Goal: Check status

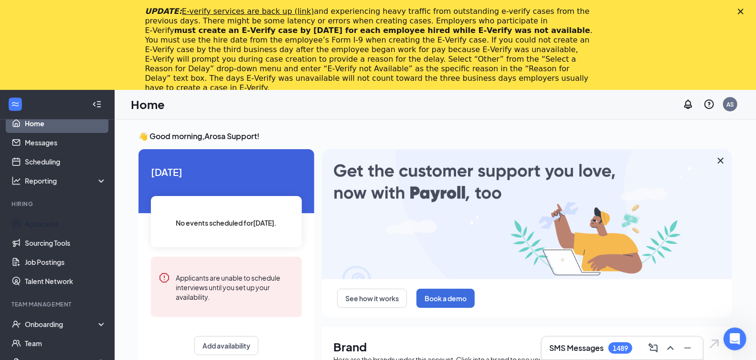
scroll to position [32, 0]
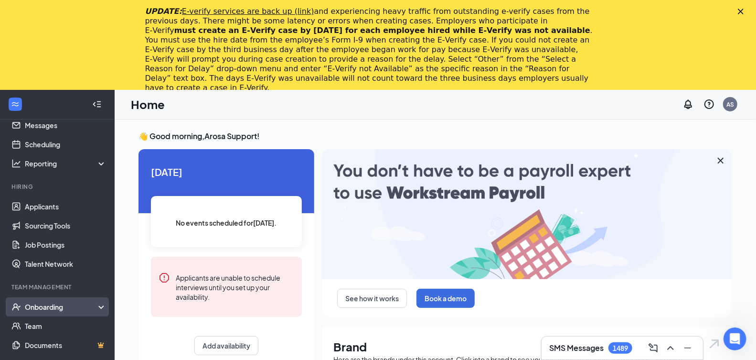
click at [60, 310] on div "Onboarding" at bounding box center [62, 307] width 74 height 10
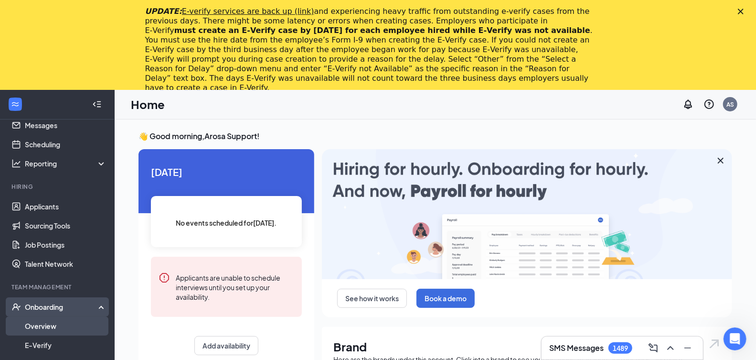
click at [58, 321] on link "Overview" at bounding box center [66, 325] width 82 height 19
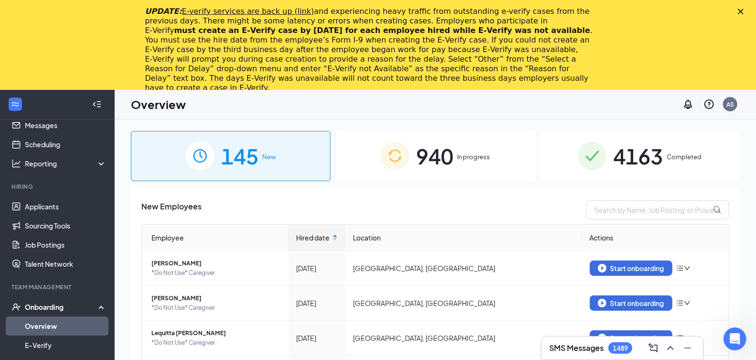
click at [402, 171] on div "940 In progress" at bounding box center [435, 156] width 200 height 50
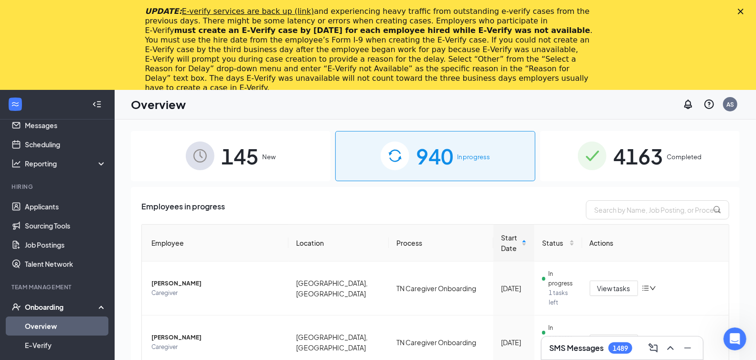
click at [743, 11] on icon "Close" at bounding box center [741, 12] width 6 height 6
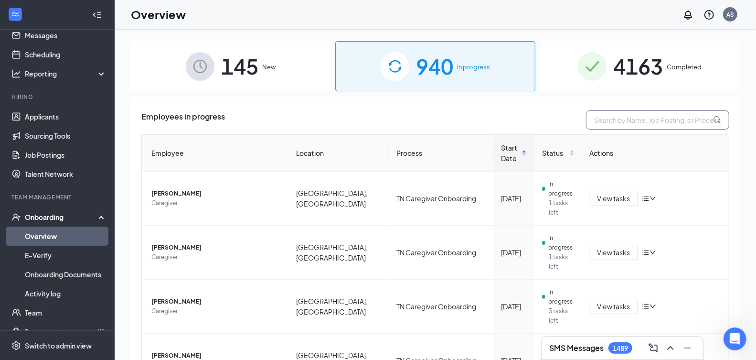
click at [648, 113] on input "text" at bounding box center [657, 119] width 143 height 19
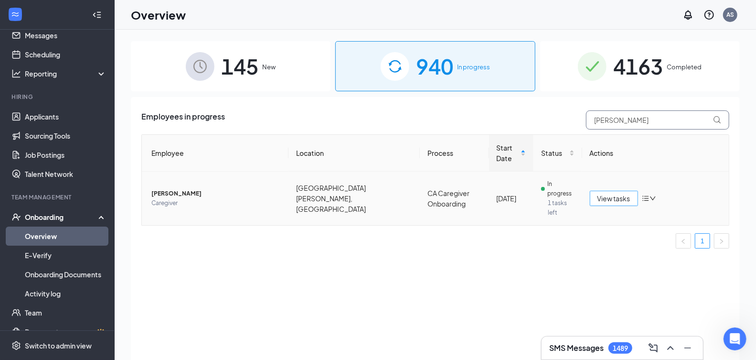
type input "[PERSON_NAME]"
click at [625, 193] on span "View tasks" at bounding box center [613, 198] width 33 height 11
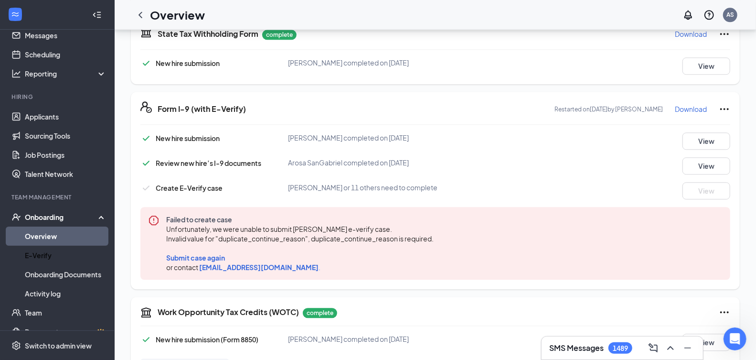
scroll to position [1446, 0]
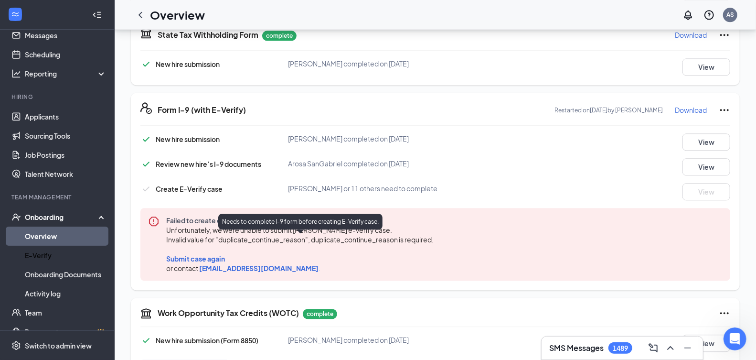
click at [208, 254] on span "Submit case again" at bounding box center [195, 258] width 59 height 9
click at [721, 104] on icon "Ellipses" at bounding box center [724, 109] width 11 height 11
click at [481, 183] on div "Crystal Arrieta or 11 others need to complete" at bounding box center [386, 188] width 197 height 11
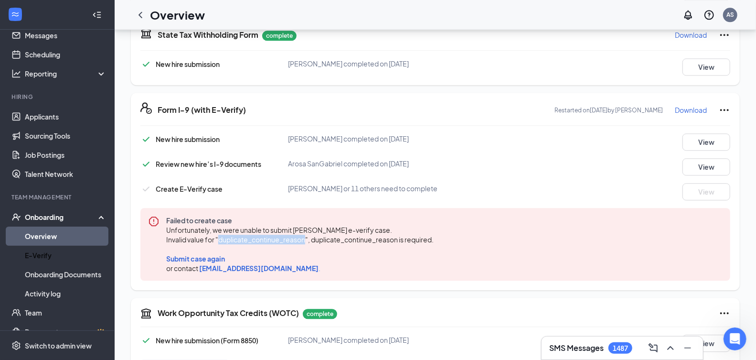
drag, startPoint x: 219, startPoint y: 221, endPoint x: 307, endPoint y: 222, distance: 87.4
click at [307, 234] on span "Invalid value for "duplicate_continue_reason", duplicate_continue_reason is req…" at bounding box center [299, 239] width 267 height 10
copy span "duplicate_continue_reason"
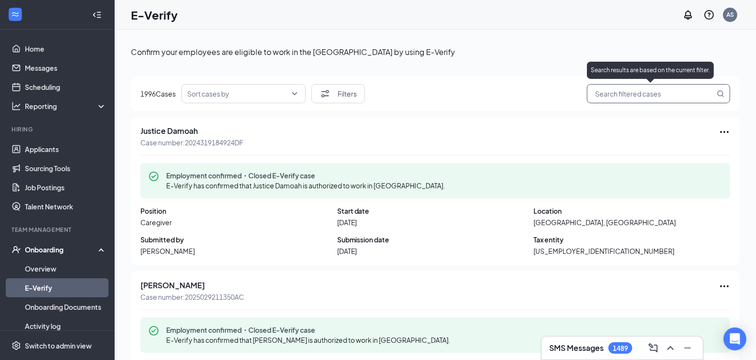
click at [649, 96] on input "search" at bounding box center [654, 94] width 122 height 12
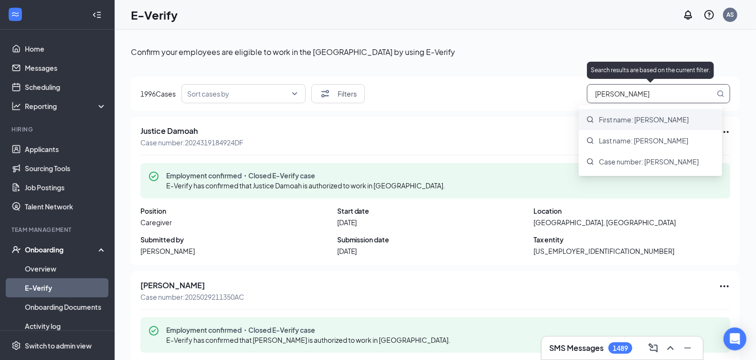
click at [656, 120] on span "First name: [PERSON_NAME]" at bounding box center [644, 120] width 90 height 10
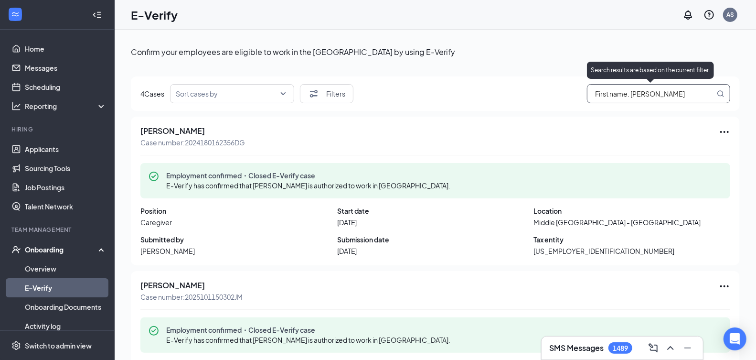
drag, startPoint x: 664, startPoint y: 94, endPoint x: 524, endPoint y: 92, distance: 139.9
click at [524, 92] on div "4 Cases Sort cases by Filters First name: [PERSON_NAME]" at bounding box center [435, 93] width 590 height 19
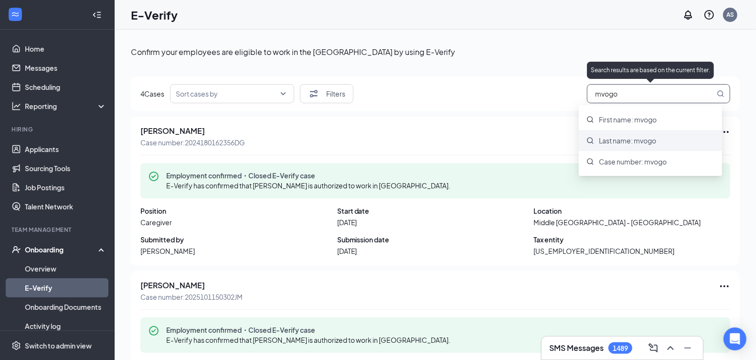
click at [639, 143] on span "Last name: mvogo" at bounding box center [627, 141] width 57 height 10
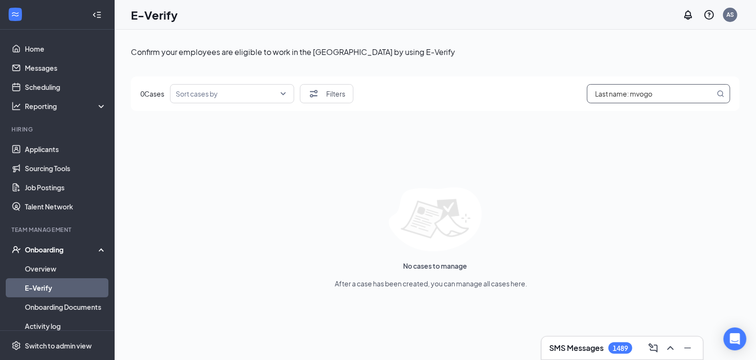
type input "Last name: mvogo"
